Goal: Navigation & Orientation: Find specific page/section

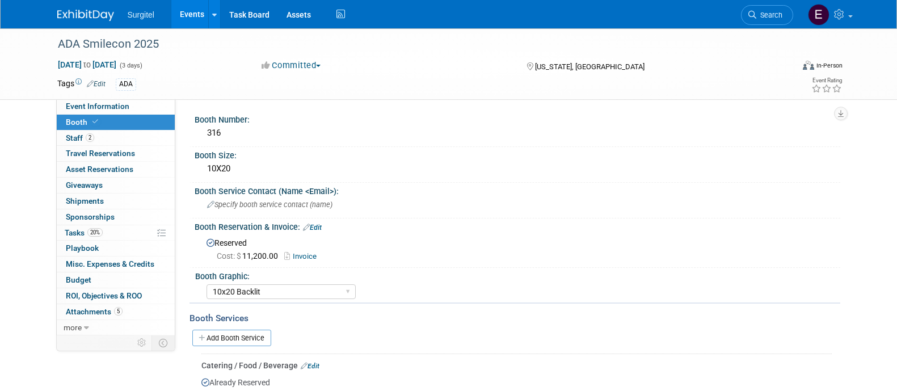
select select "10x20 Backlit"
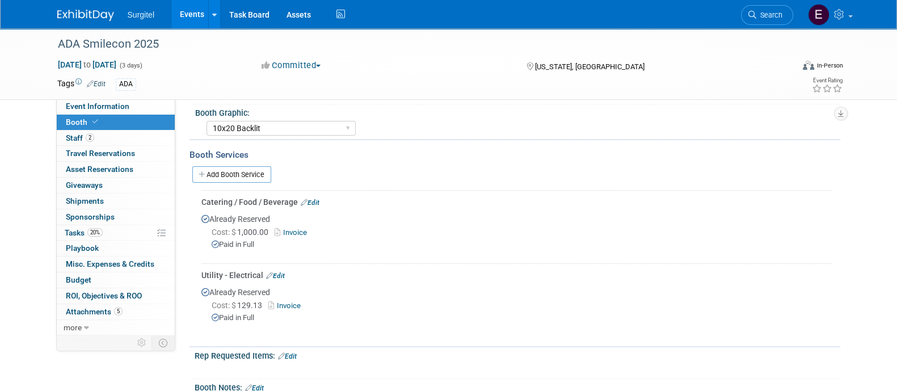
click at [191, 18] on link "Events" at bounding box center [191, 14] width 41 height 28
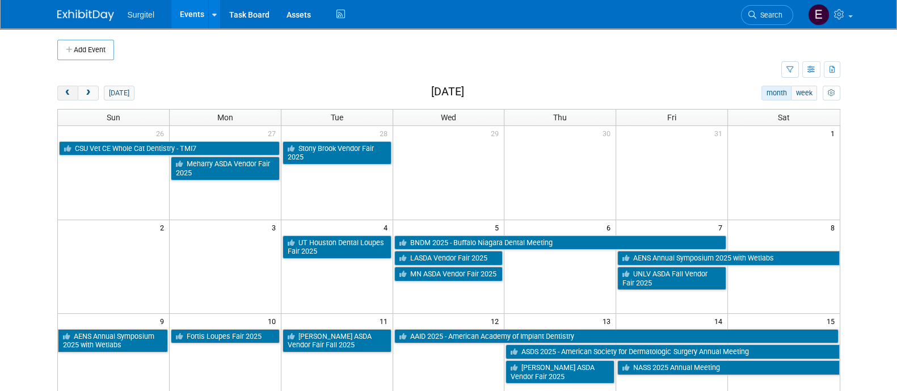
click at [66, 86] on button "prev" at bounding box center [67, 93] width 21 height 15
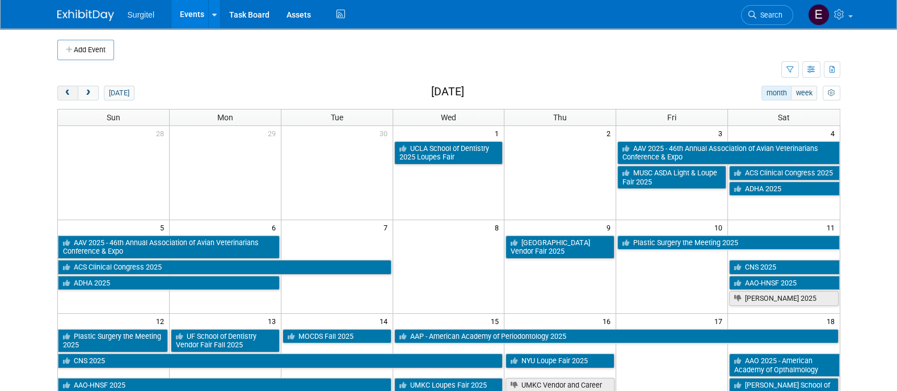
click at [58, 89] on button "prev" at bounding box center [67, 93] width 21 height 15
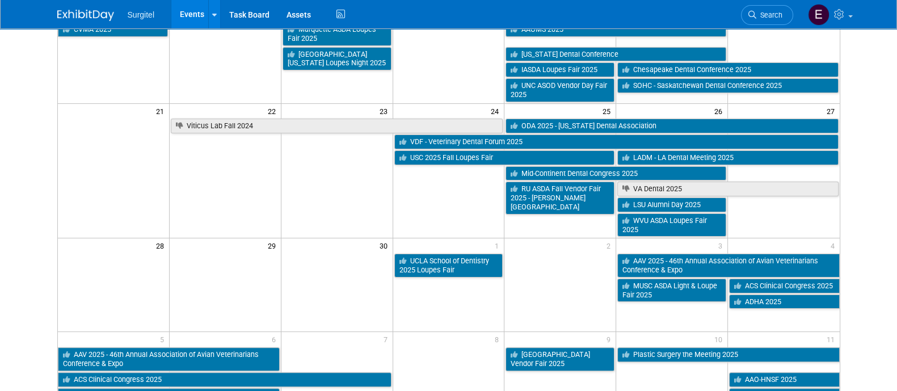
scroll to position [497, 0]
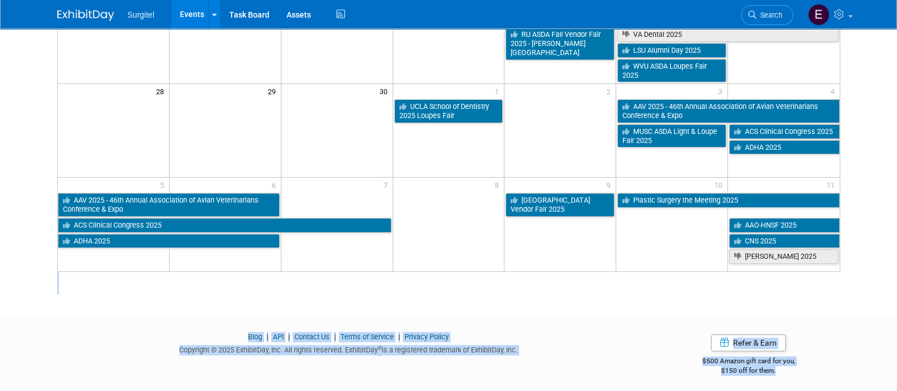
drag, startPoint x: 855, startPoint y: 370, endPoint x: 904, endPoint y: 280, distance: 101.8
